Goal: Task Accomplishment & Management: Use online tool/utility

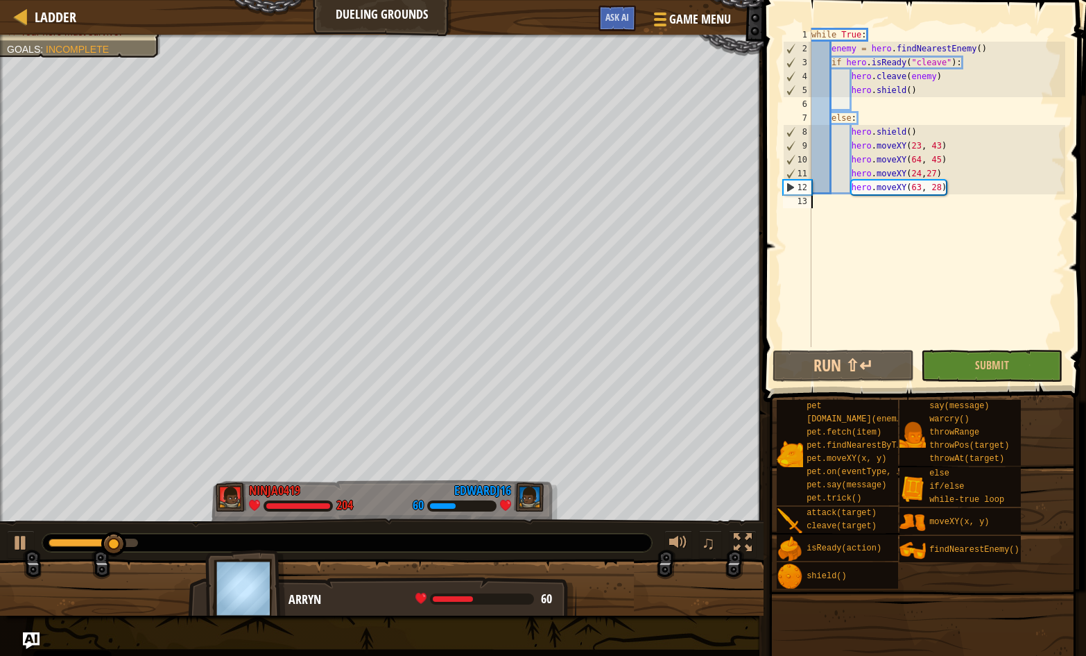
click at [921, 92] on div "while True : enemy = hero . findNearestEnemy ( ) if hero . isReady ( "cleave" )…" at bounding box center [937, 201] width 257 height 347
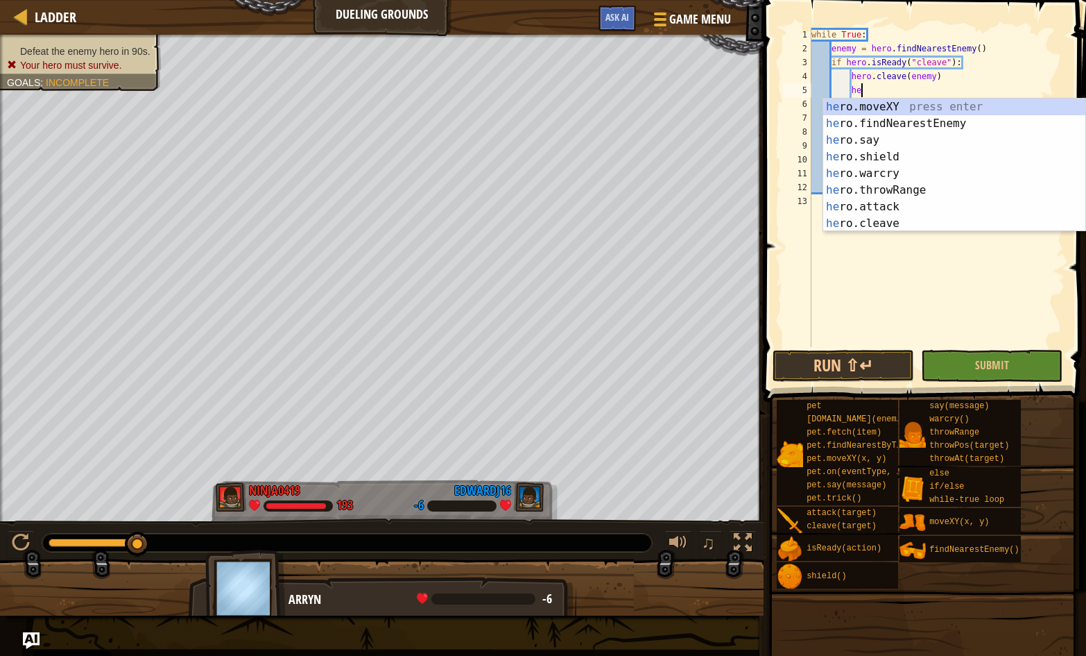
type textarea "h"
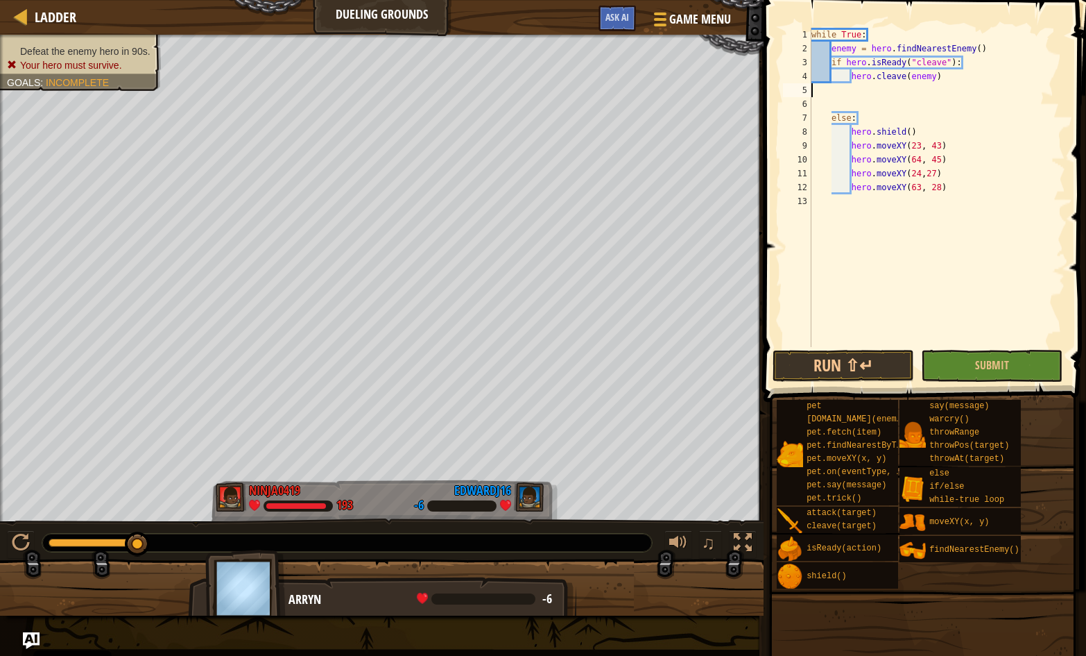
type textarea "hero.cleave(enemy)"
click at [860, 85] on div "while True : enemy = hero . findNearestEnemy ( ) if hero . isReady ( "cleave" )…" at bounding box center [937, 201] width 257 height 347
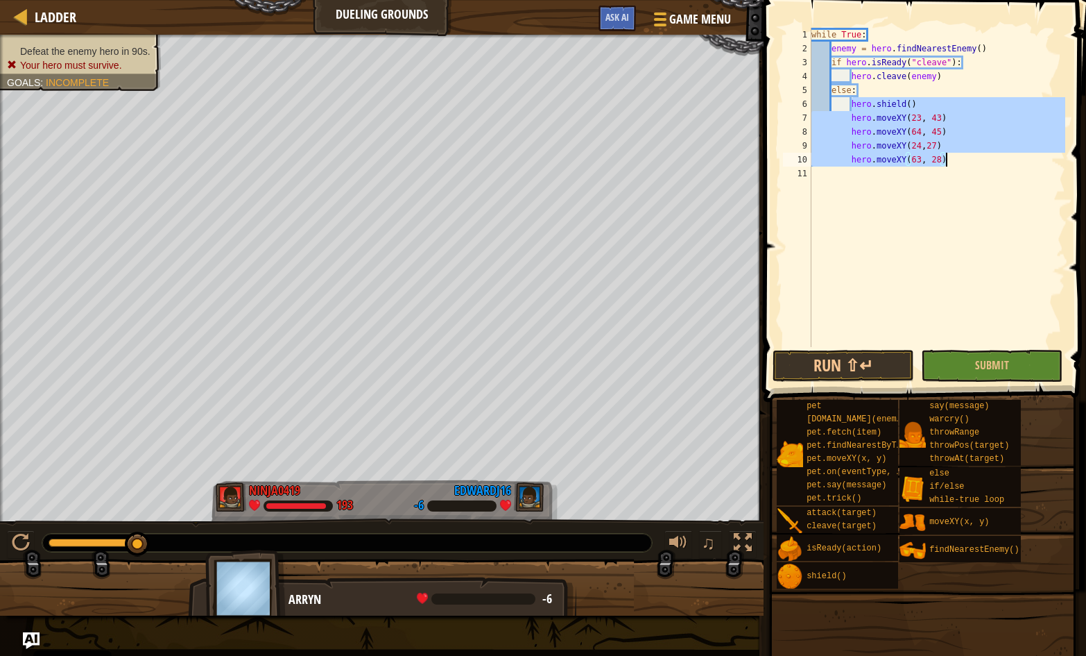
drag, startPoint x: 853, startPoint y: 103, endPoint x: 950, endPoint y: 162, distance: 113.4
click at [950, 162] on div "while True : enemy = hero . findNearestEnemy ( ) if hero . isReady ( "cleave" )…" at bounding box center [937, 201] width 257 height 347
type textarea "hero.moveXY(24,27) hero.moveXY(63, 28)"
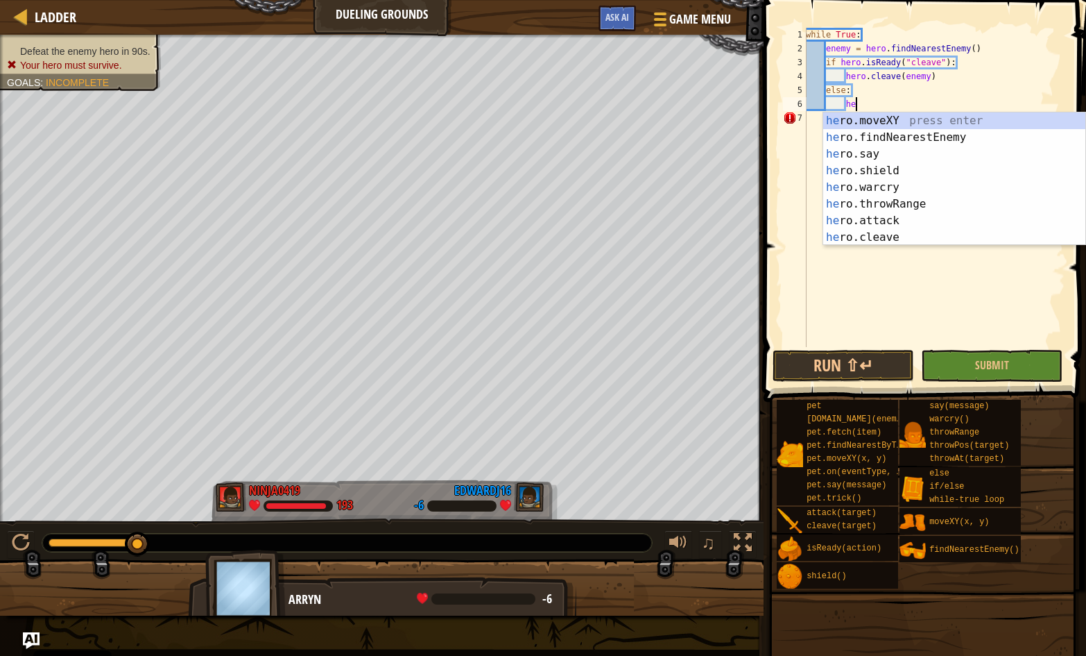
scroll to position [6, 4]
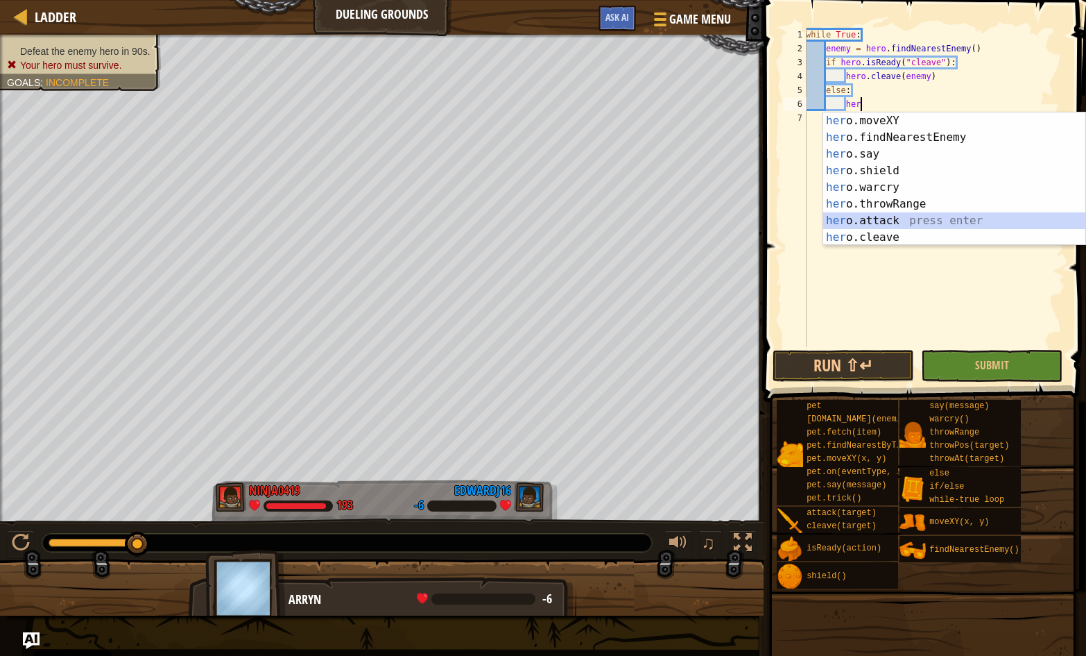
click at [878, 217] on div "her o.moveXY press enter her o.findNearestEnemy press enter her o.say press ent…" at bounding box center [954, 195] width 262 height 166
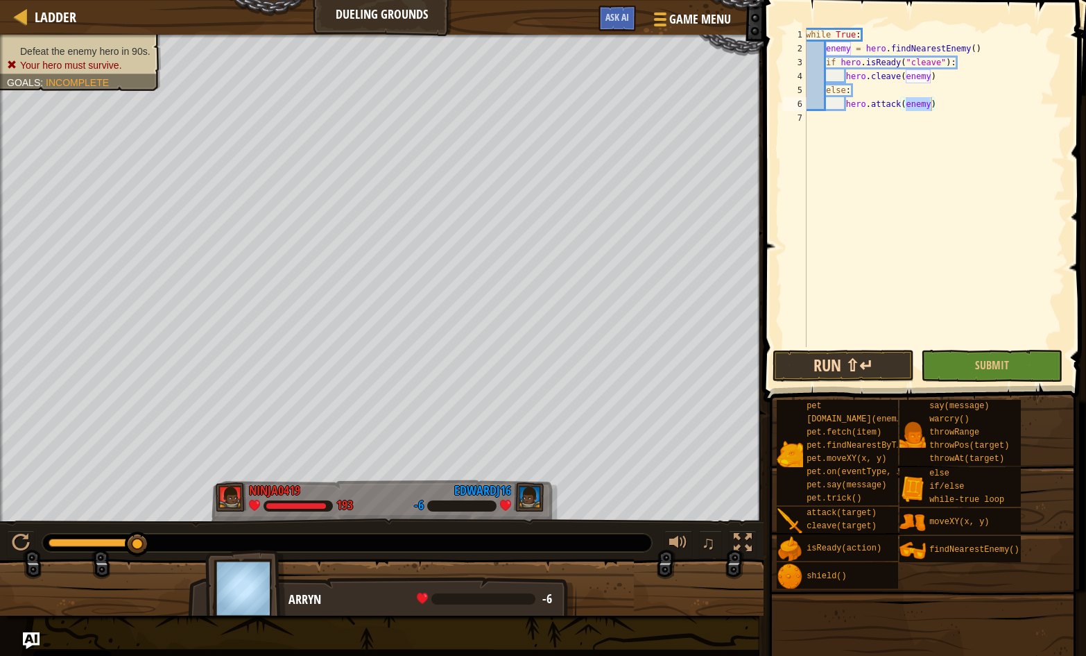
click at [886, 366] on button "Run ⇧↵" at bounding box center [844, 366] width 142 height 32
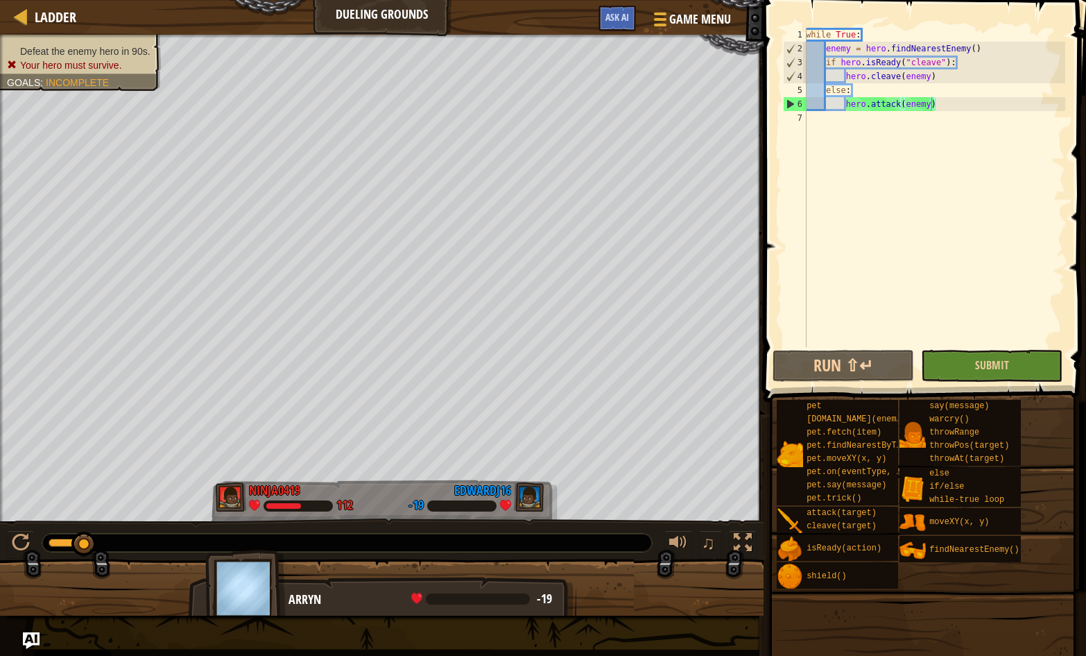
click at [925, 352] on button "Submit" at bounding box center [992, 366] width 142 height 32
click at [944, 105] on div "while True : enemy = hero . findNearestEnemy ( ) if hero . isReady ( "cleave" )…" at bounding box center [934, 201] width 262 height 347
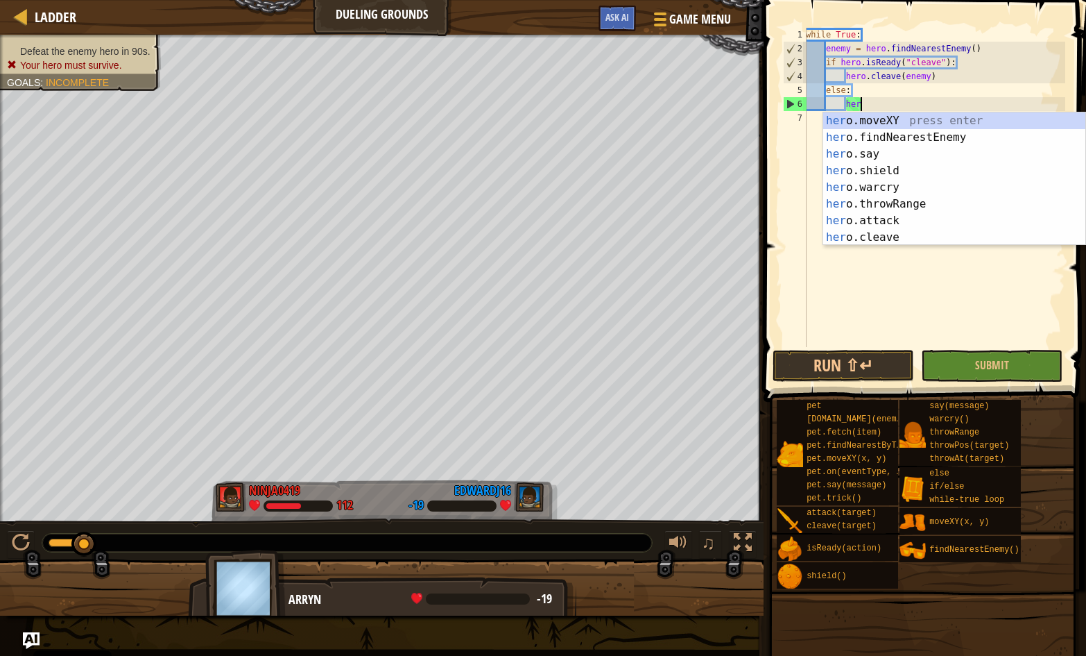
type textarea "h"
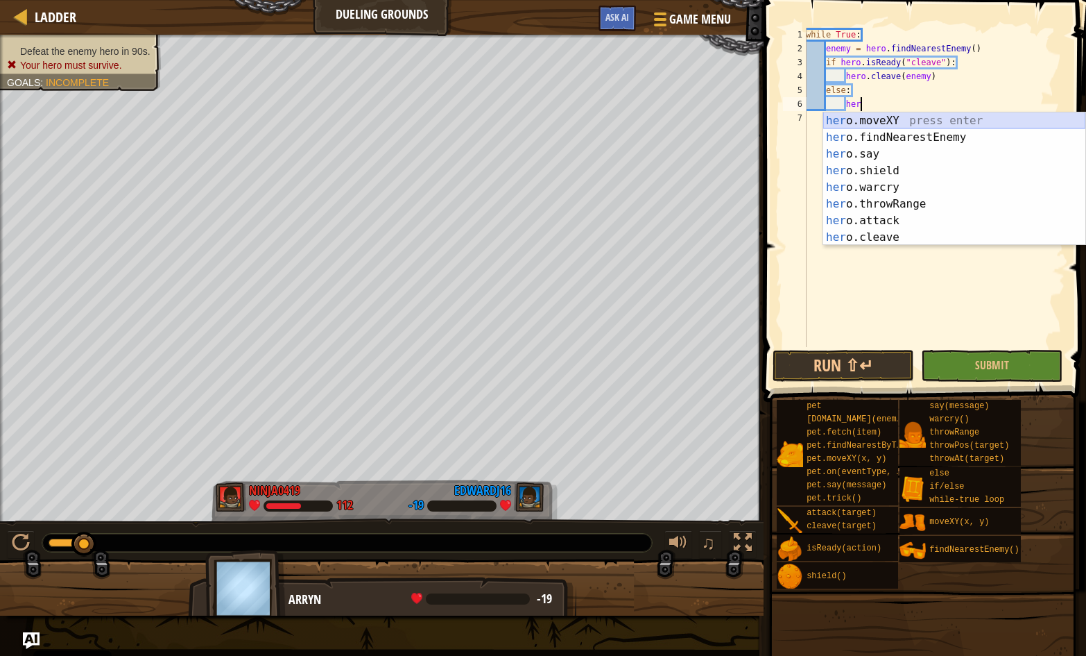
click at [896, 120] on div "her o.moveXY press enter her o.findNearestEnemy press enter her o.say press ent…" at bounding box center [954, 195] width 262 height 166
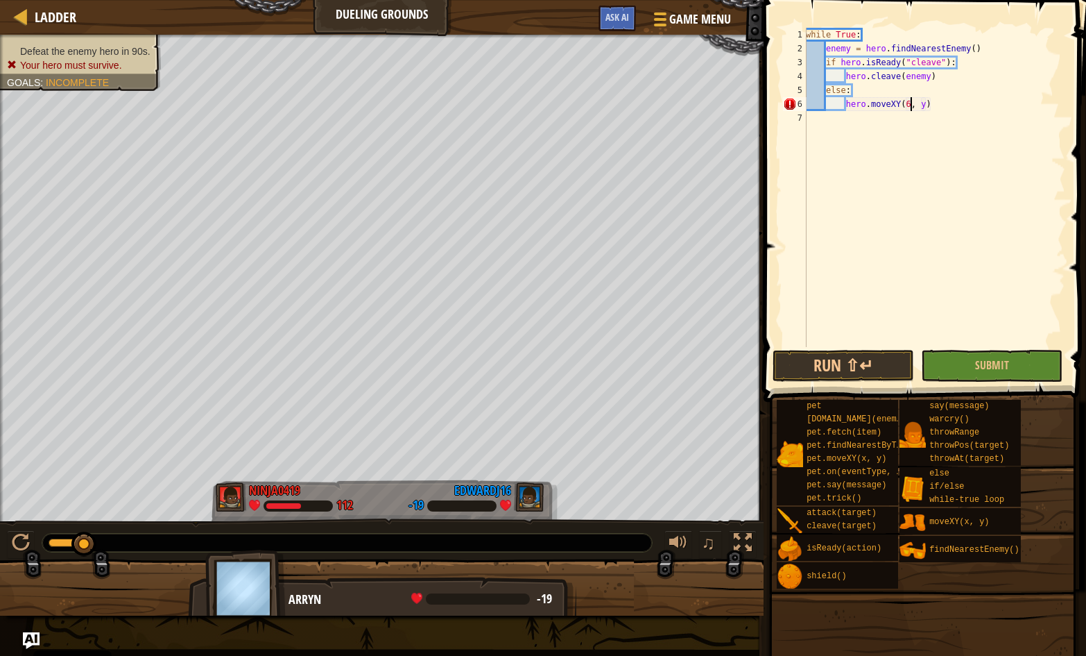
scroll to position [6, 9]
click at [930, 105] on div "while True : enemy = hero . findNearestEnemy ( ) if hero . isReady ( "cleave" )…" at bounding box center [934, 201] width 262 height 347
type textarea "hero.moveXY(67, 33)"
click at [947, 105] on div "while True : enemy = hero . findNearestEnemy ( ) if hero . isReady ( "cleave" )…" at bounding box center [934, 201] width 262 height 347
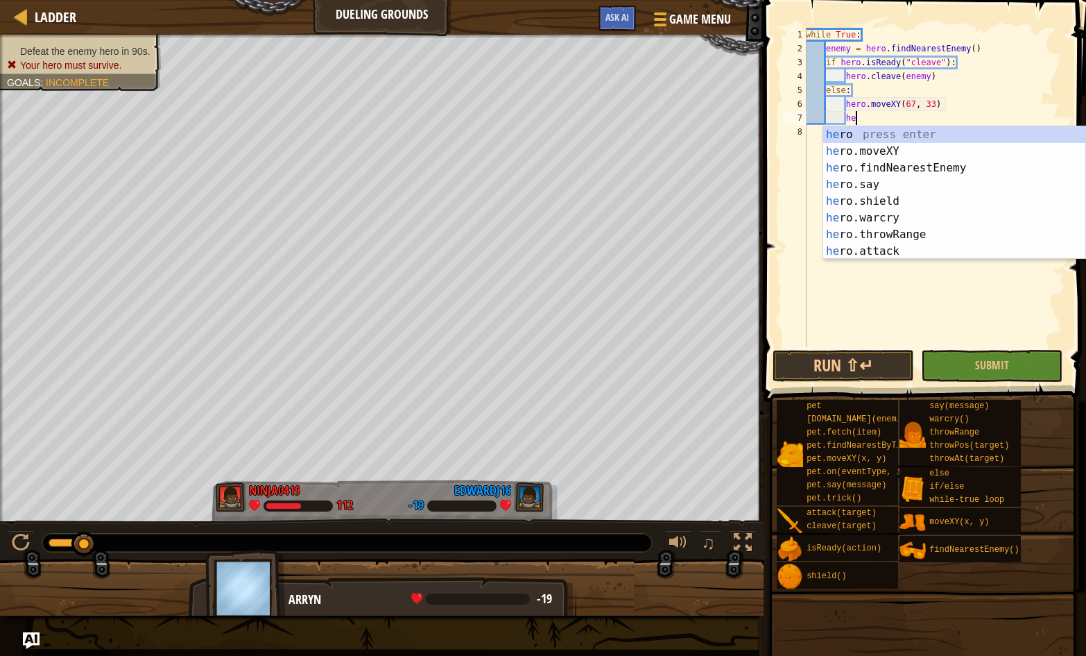
scroll to position [6, 4]
click at [962, 147] on div "her o press enter her o.moveXY press enter her o.findNearestEnemy press enter h…" at bounding box center [954, 209] width 262 height 166
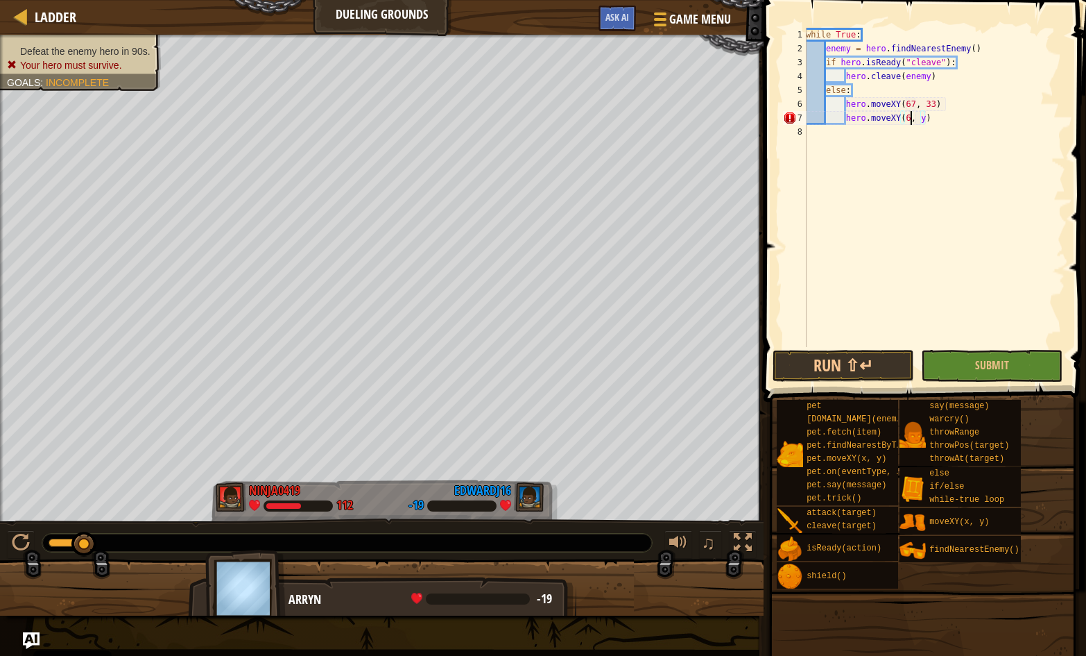
scroll to position [6, 9]
click at [935, 119] on div "while True : enemy = hero . findNearestEnemy ( ) if hero . isReady ( "cleave" )…" at bounding box center [934, 201] width 262 height 347
type textarea "hero.moveXY(64,16)"
click at [894, 357] on button "Run ⇧↵" at bounding box center [844, 366] width 142 height 32
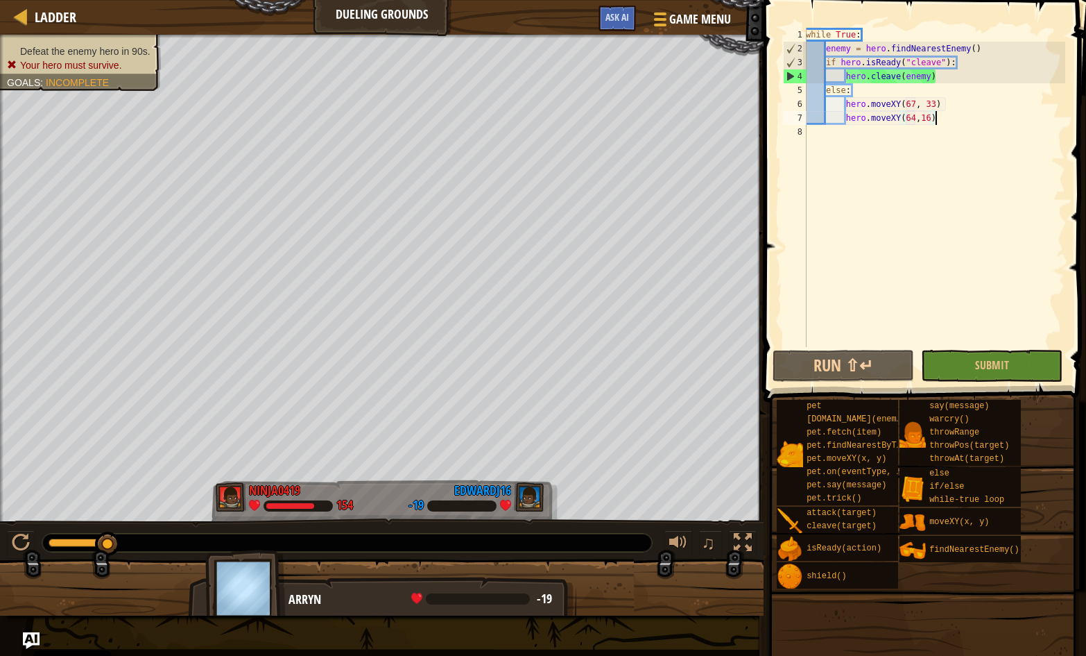
click at [942, 119] on div "while True : enemy = hero . findNearestEnemy ( ) if hero . isReady ( "cleave" )…" at bounding box center [934, 201] width 262 height 347
click at [937, 119] on div "while True : enemy = hero . findNearestEnemy ( ) if hero . isReady ( "cleave" )…" at bounding box center [934, 201] width 262 height 347
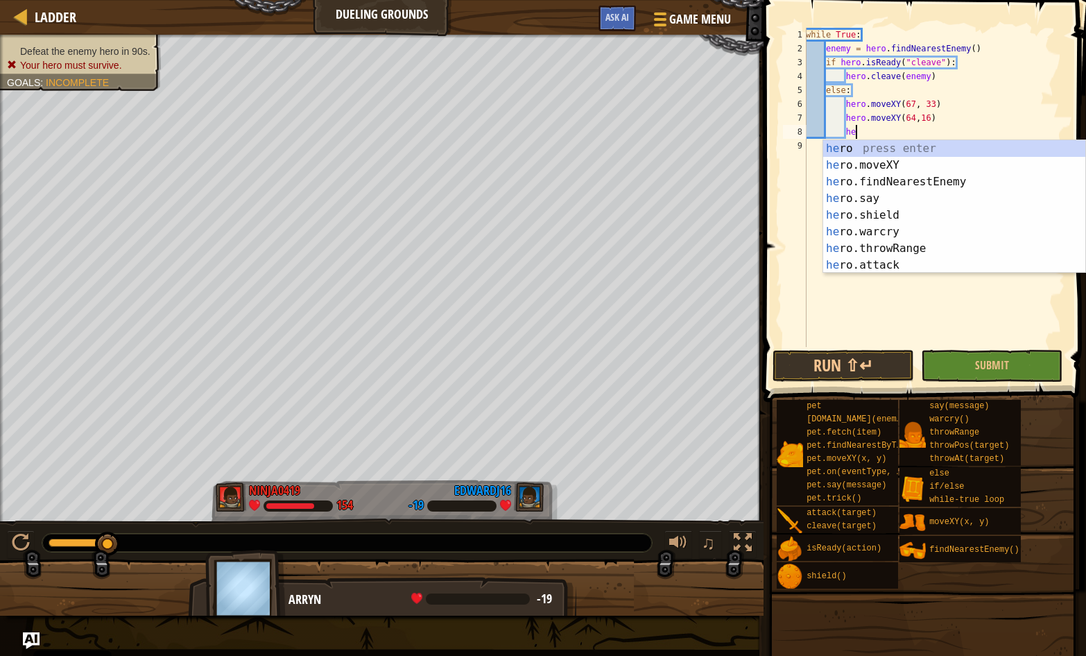
scroll to position [6, 4]
click at [887, 264] on div "her o press enter her o.moveXY press enter her o.findNearestEnemy press enter h…" at bounding box center [954, 223] width 262 height 166
type textarea "hero.attack(enemy)"
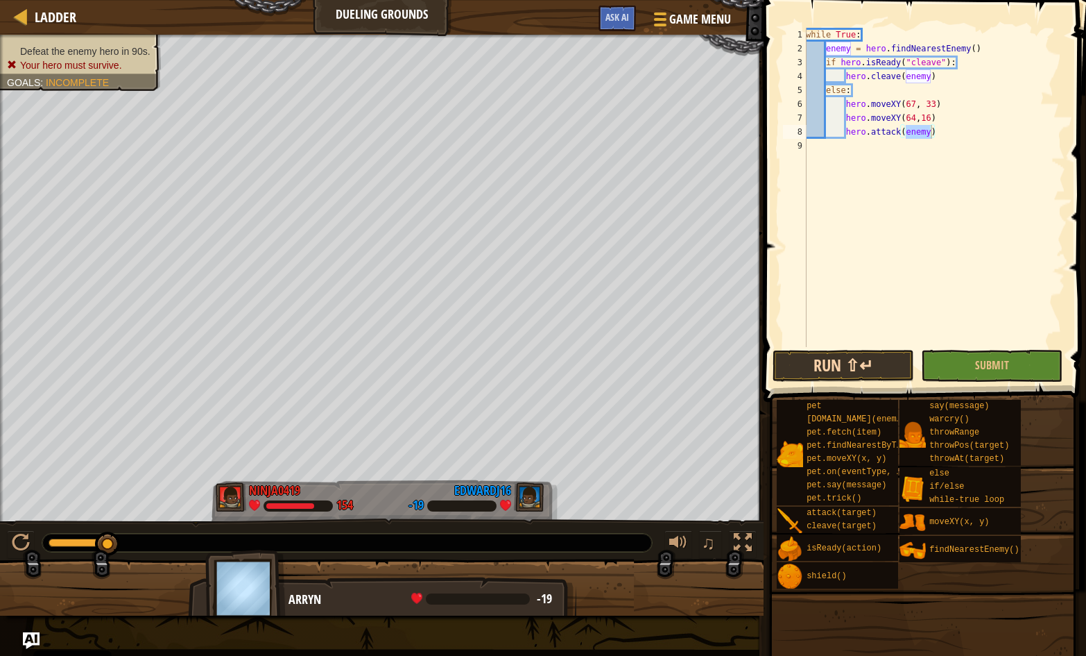
click at [856, 370] on button "Run ⇧↵" at bounding box center [844, 366] width 142 height 32
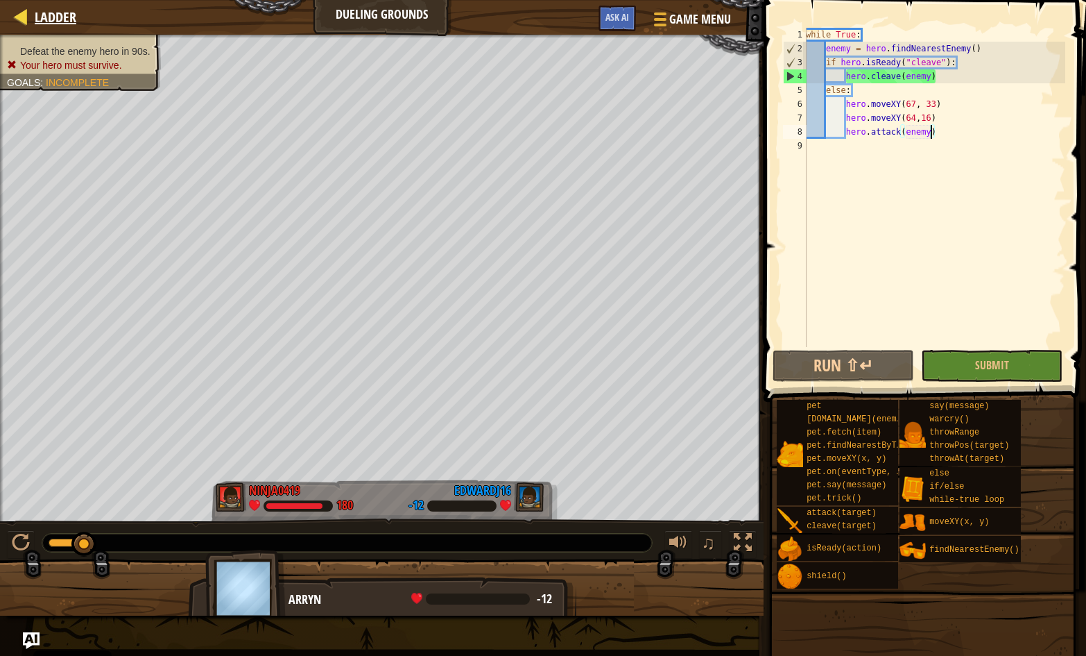
click at [32, 10] on link "Ladder" at bounding box center [52, 17] width 49 height 19
